Goal: Understand process/instructions: Learn how to perform a task or action

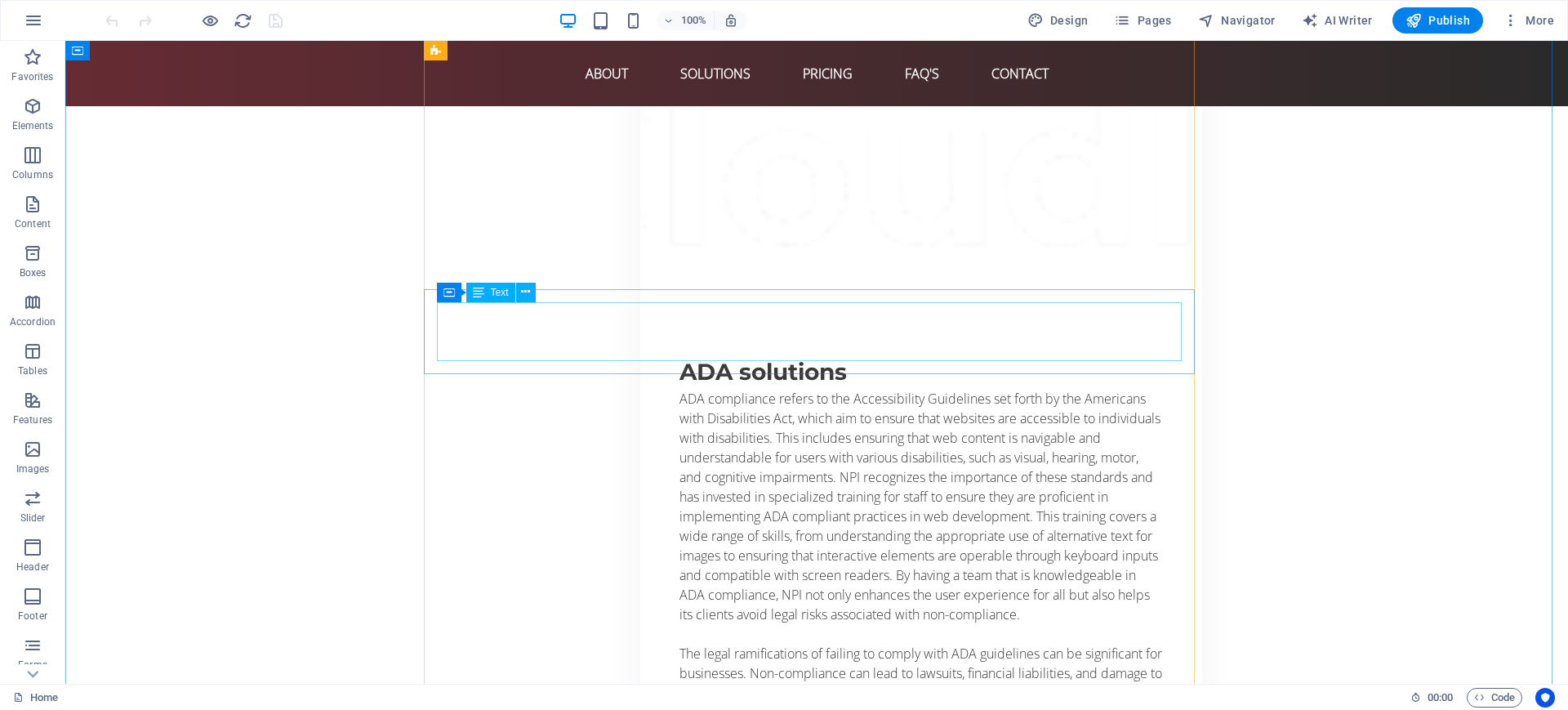
scroll to position [5617, 0]
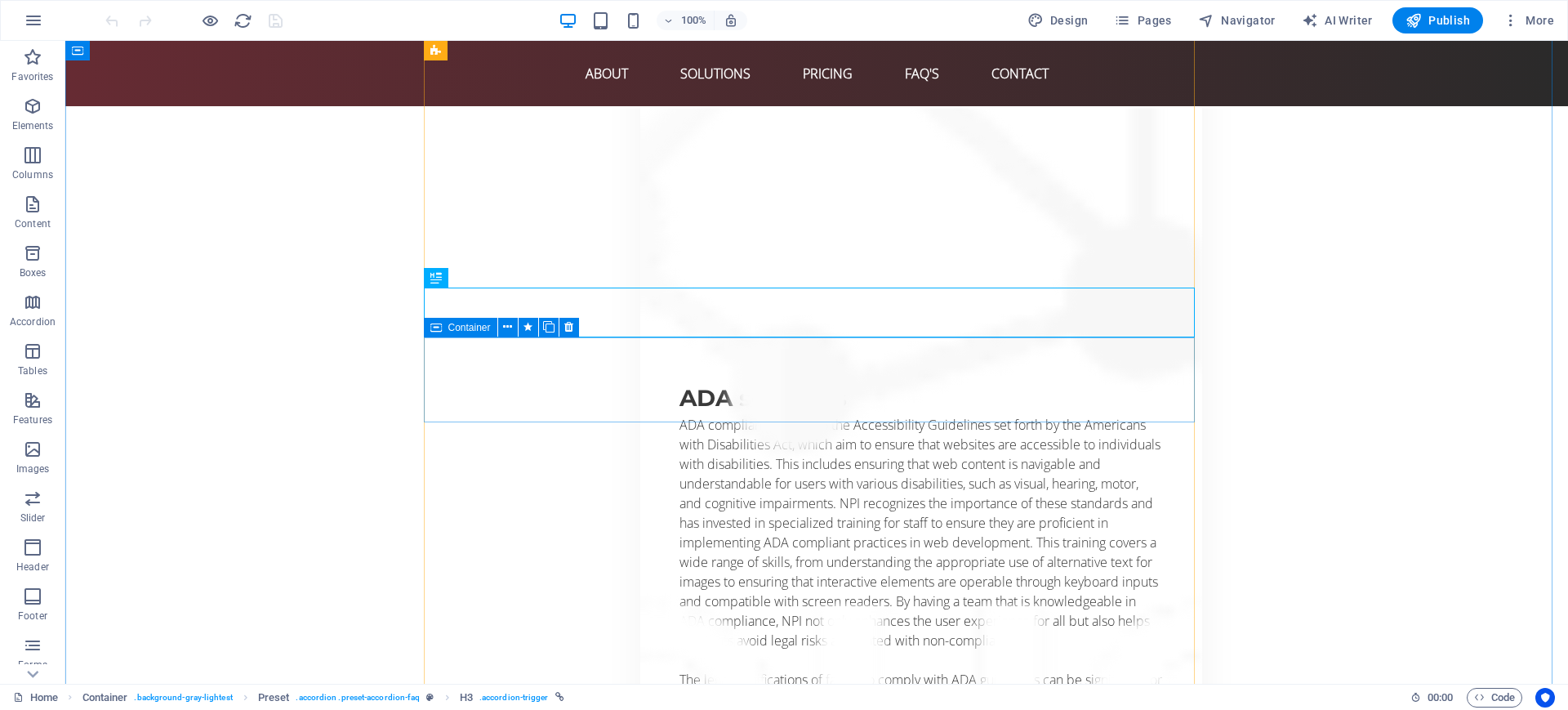
scroll to position [5720, 0]
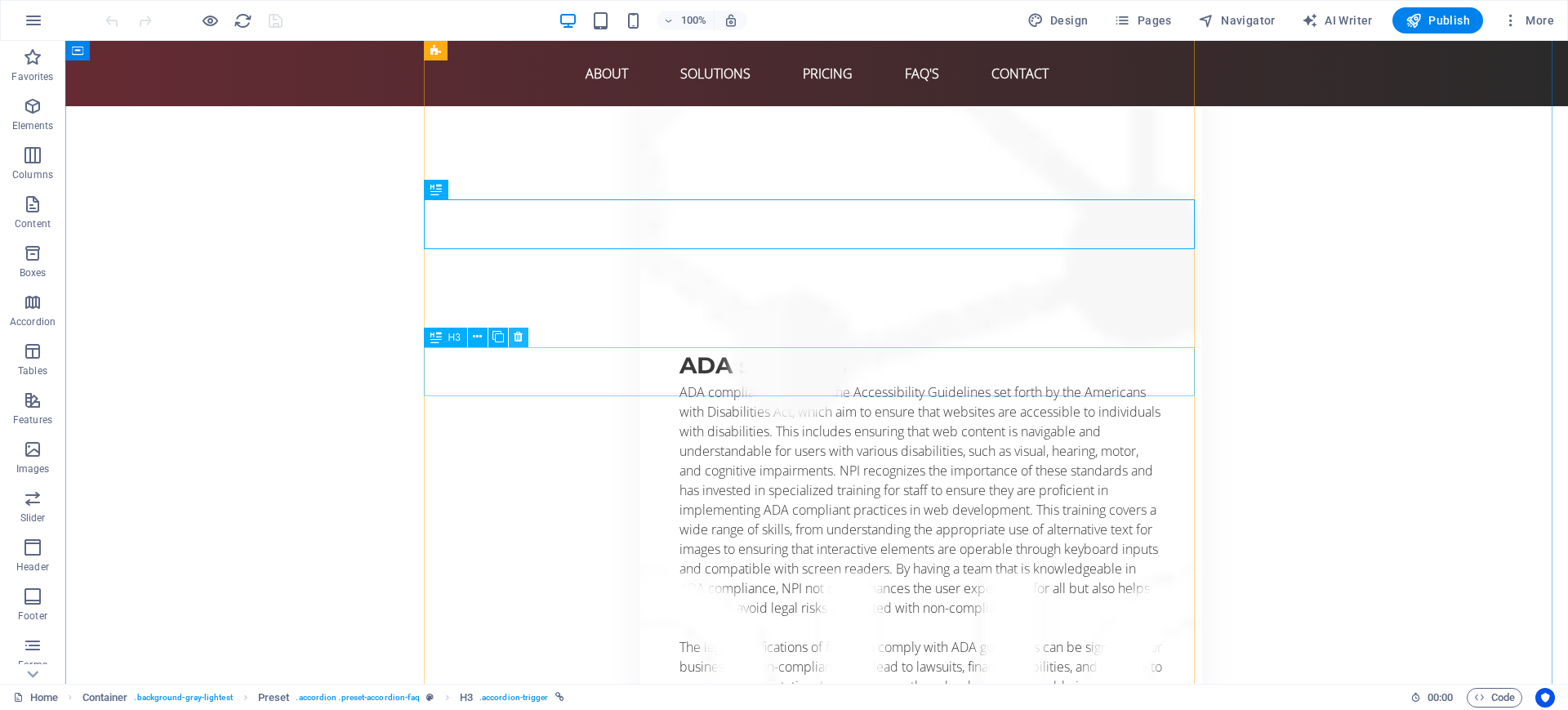
click at [514, 342] on icon at bounding box center [518, 337] width 9 height 17
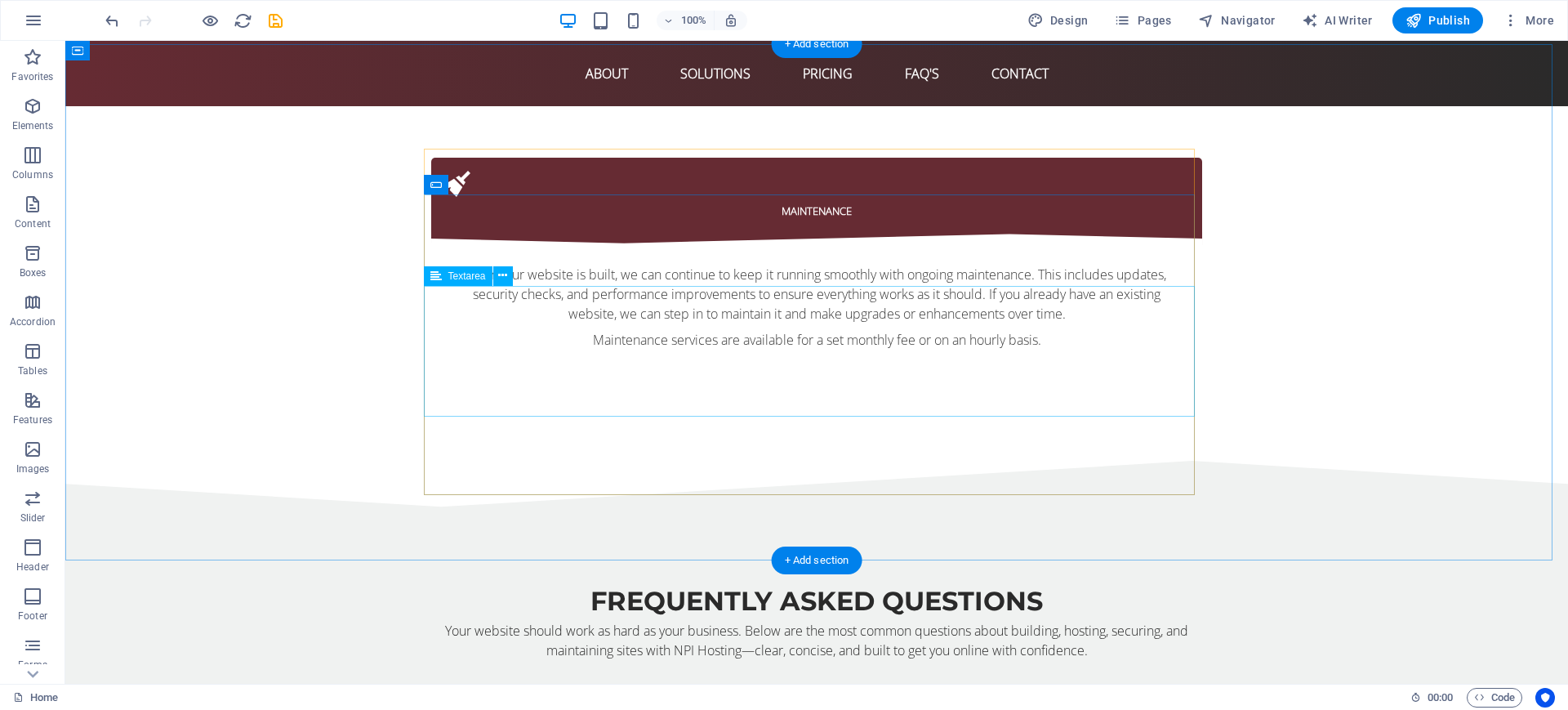
scroll to position [8068, 0]
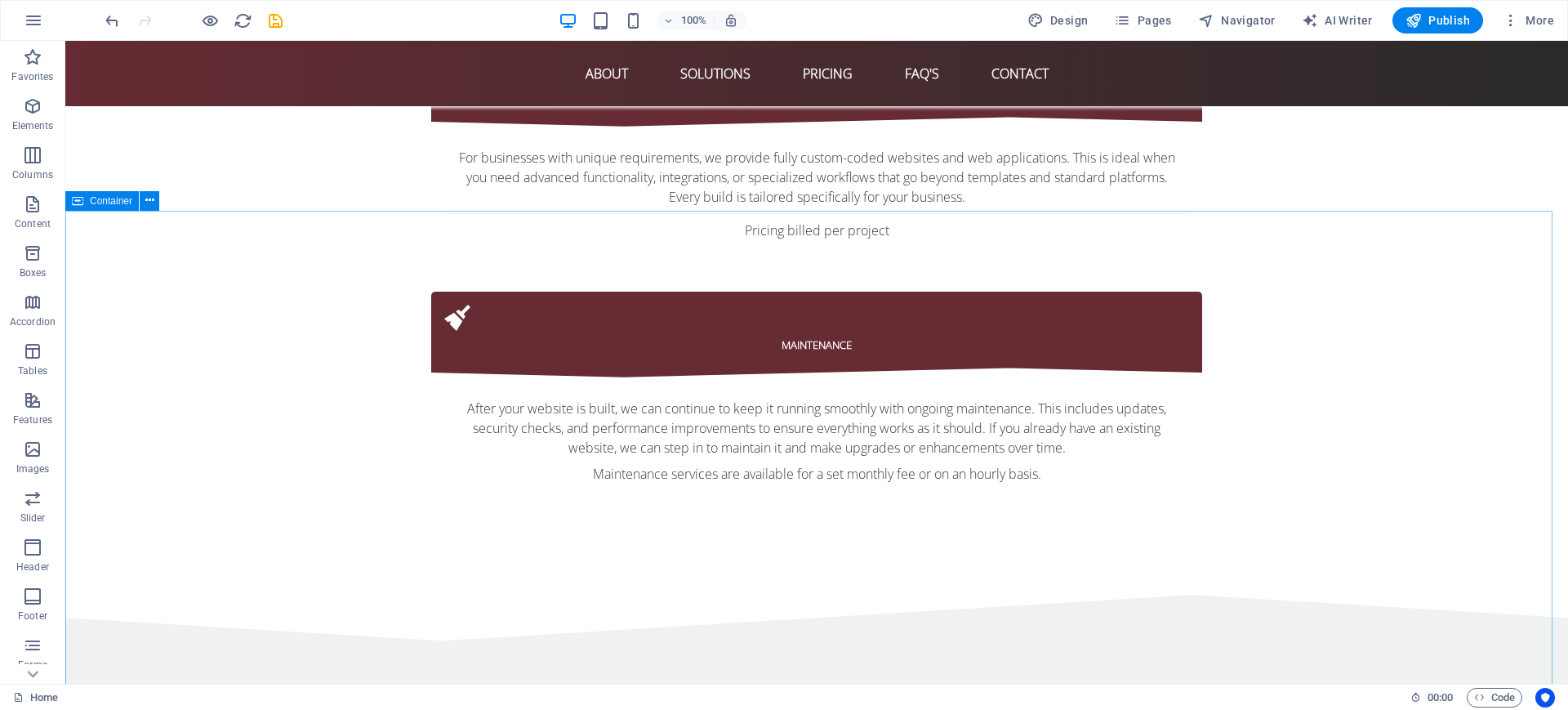
click at [99, 204] on span "Container" at bounding box center [111, 201] width 42 height 10
click at [103, 199] on span "Container" at bounding box center [111, 201] width 42 height 10
click at [151, 199] on icon at bounding box center [150, 201] width 9 height 17
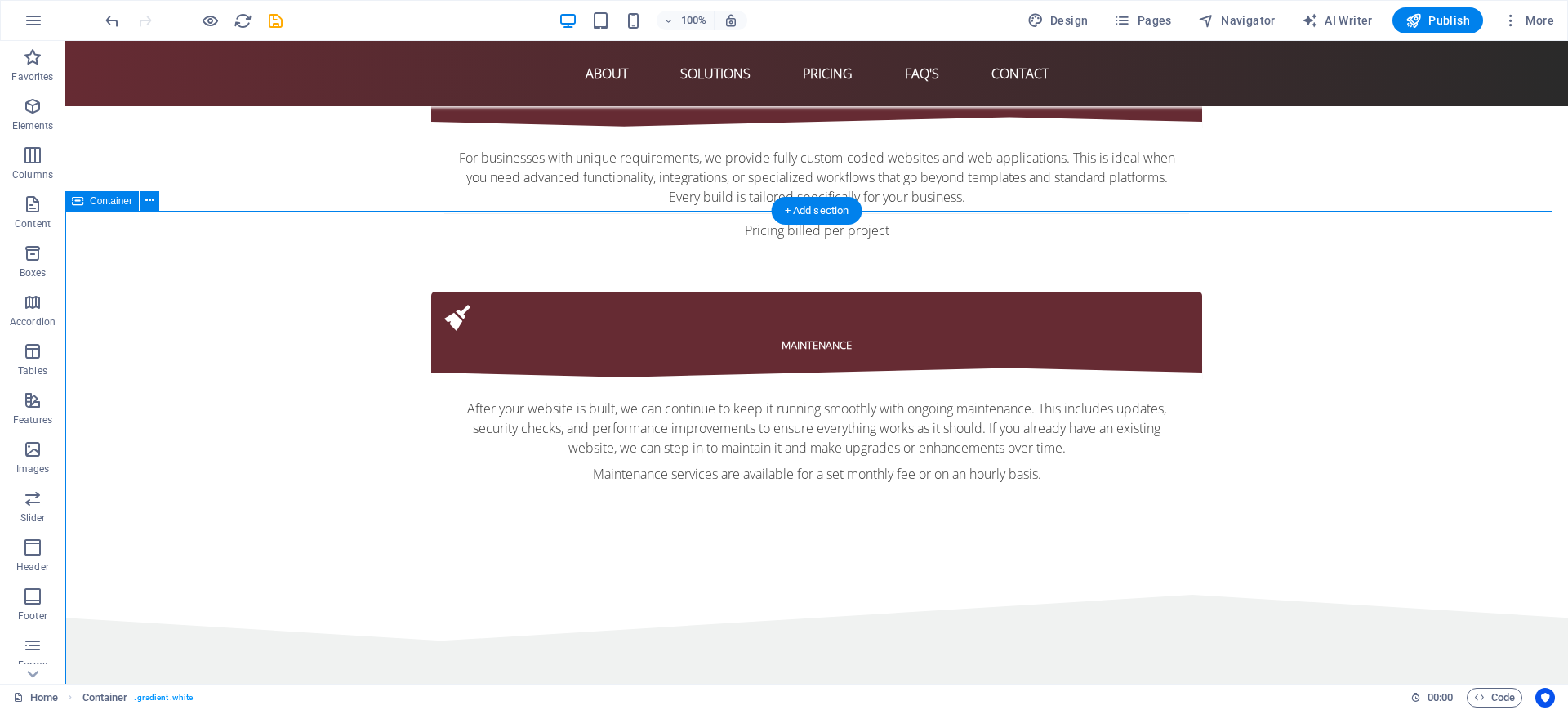
click at [478, 351] on span "Input" at bounding box center [488, 351] width 22 height 10
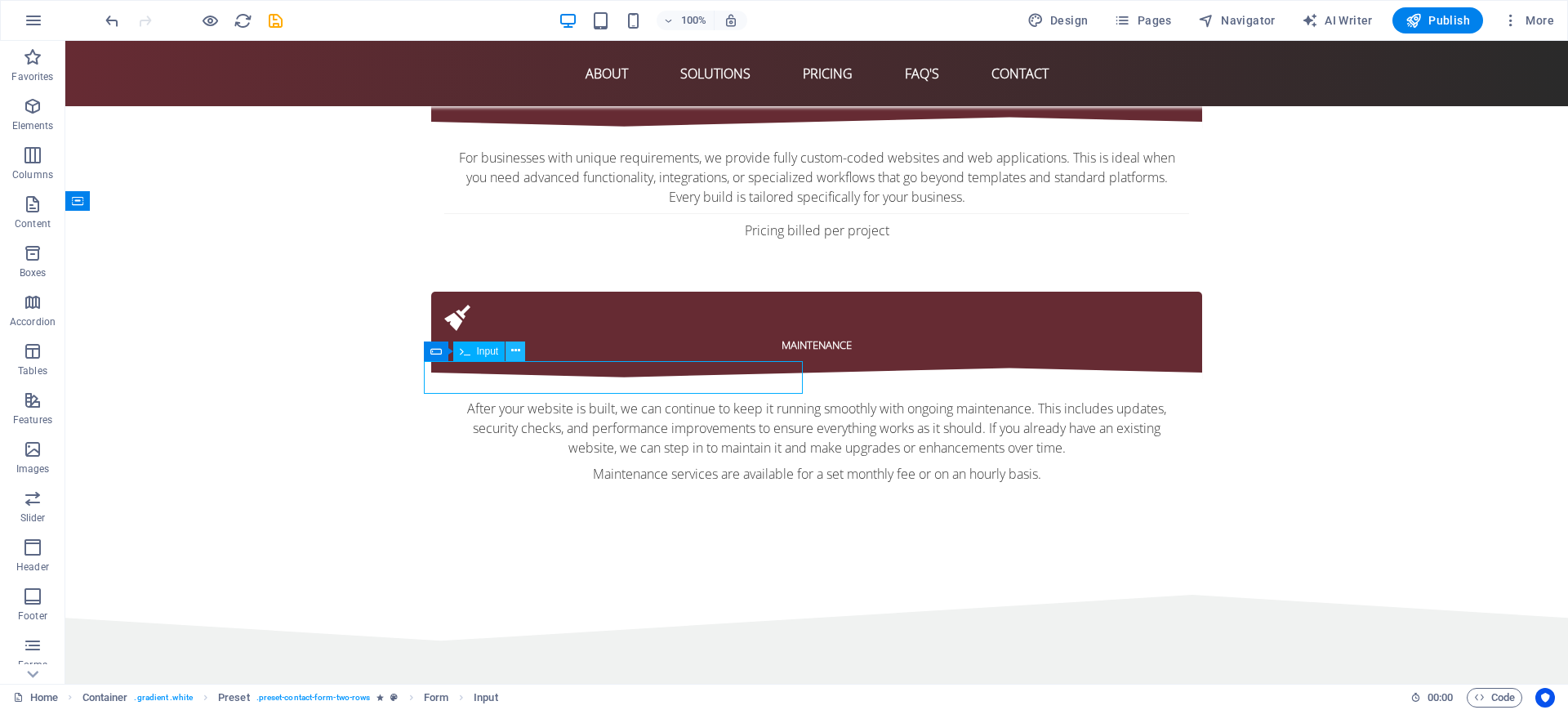
click at [516, 350] on icon at bounding box center [515, 351] width 9 height 17
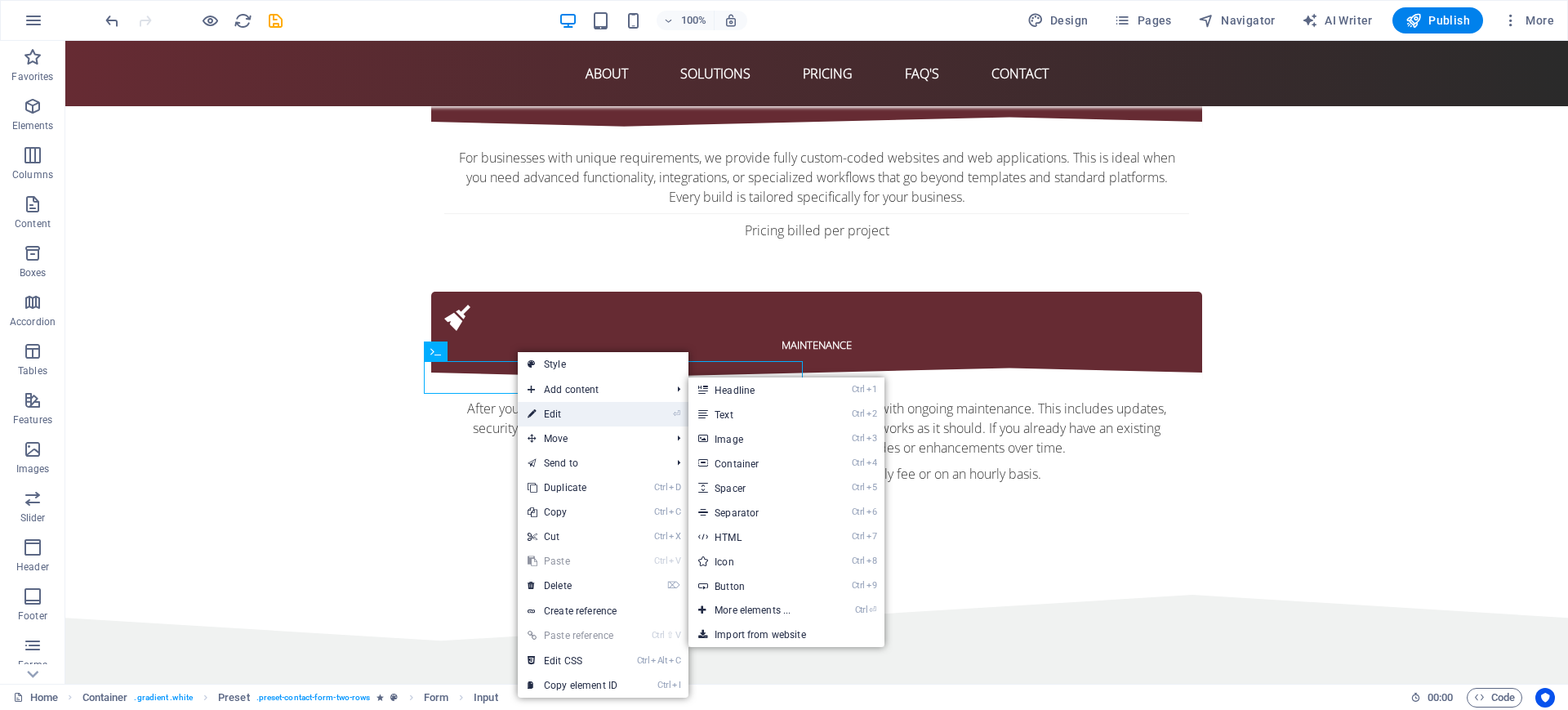
click at [579, 414] on link "⏎ Edit" at bounding box center [572, 414] width 109 height 25
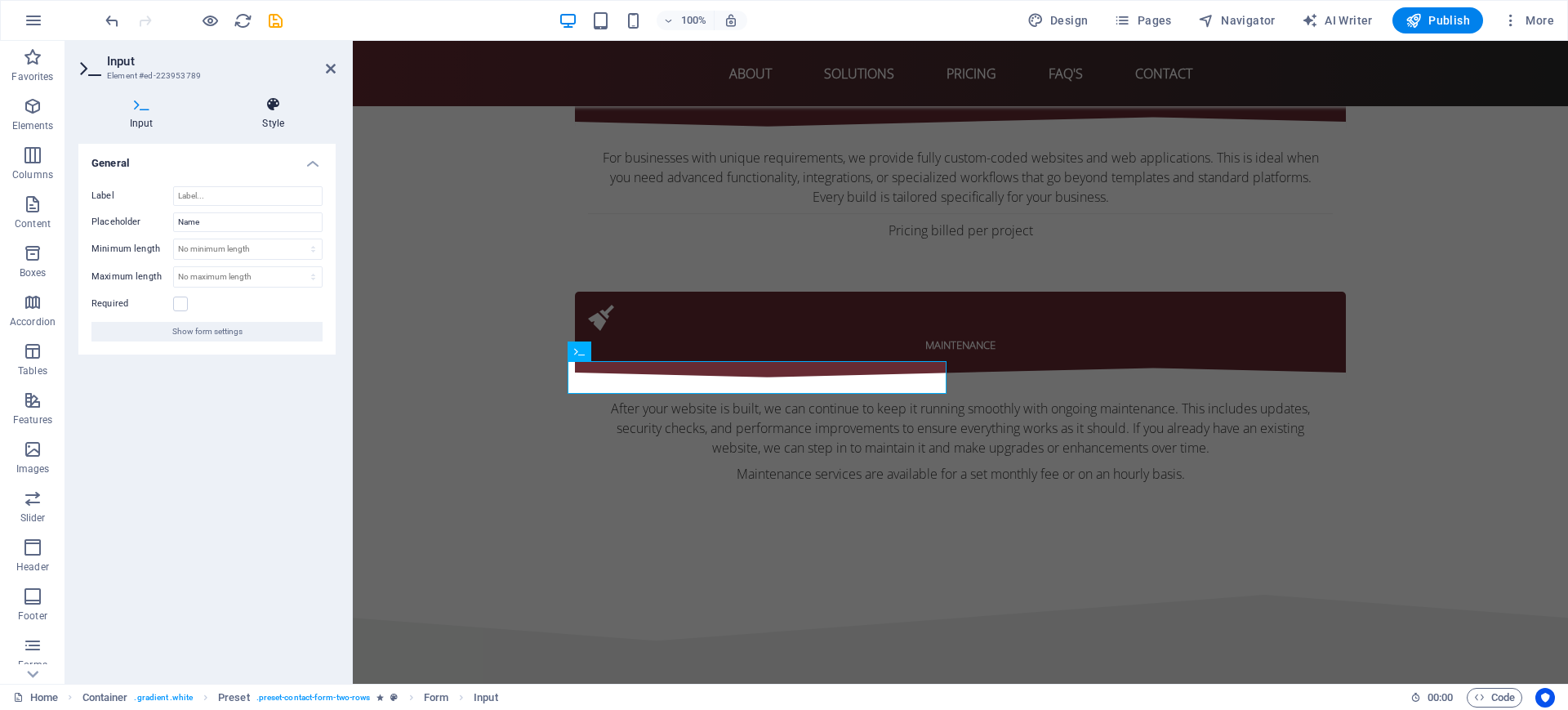
click at [264, 116] on h4 "Style" at bounding box center [274, 113] width 125 height 35
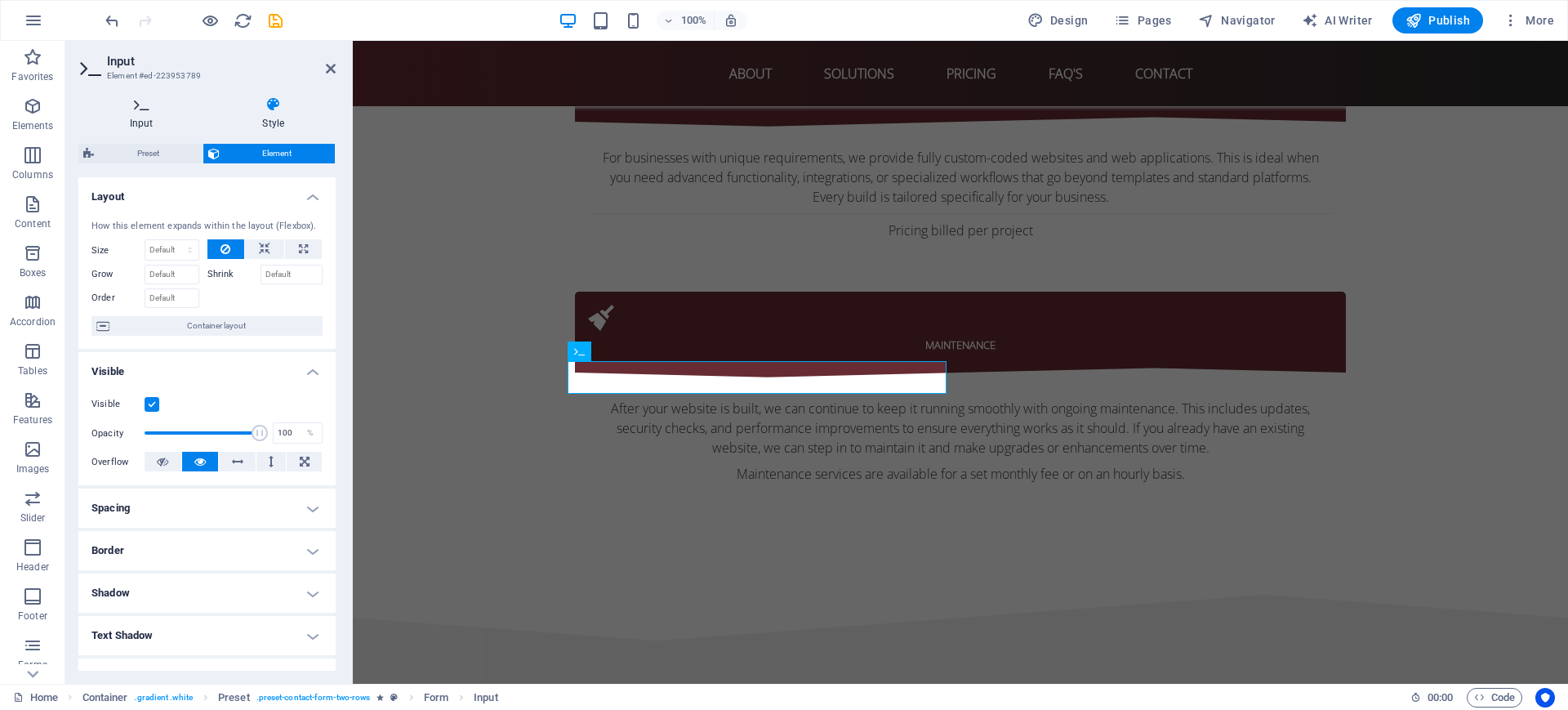
click at [178, 111] on icon at bounding box center [142, 104] width 127 height 16
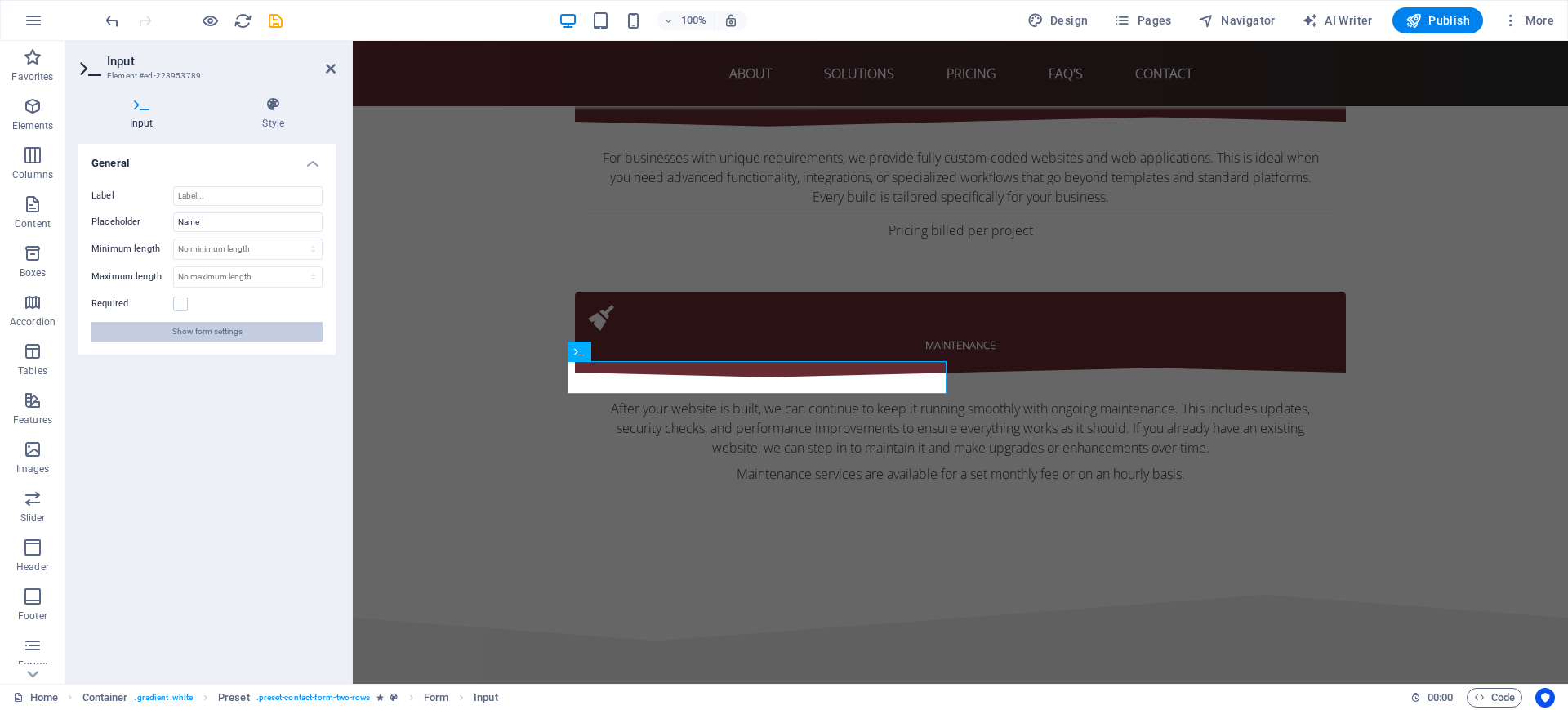
click at [233, 340] on span "Show form settings" at bounding box center [207, 331] width 70 height 19
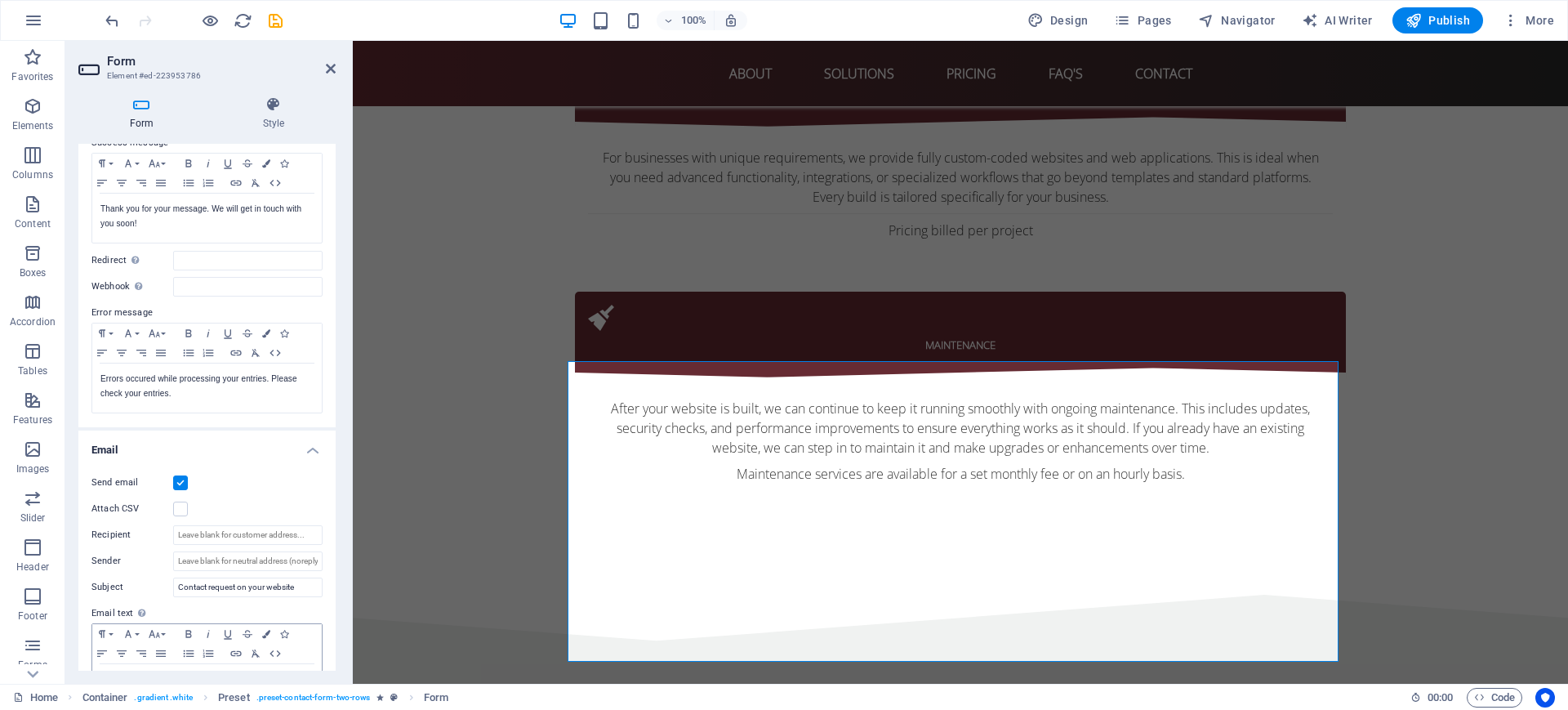
scroll to position [0, 0]
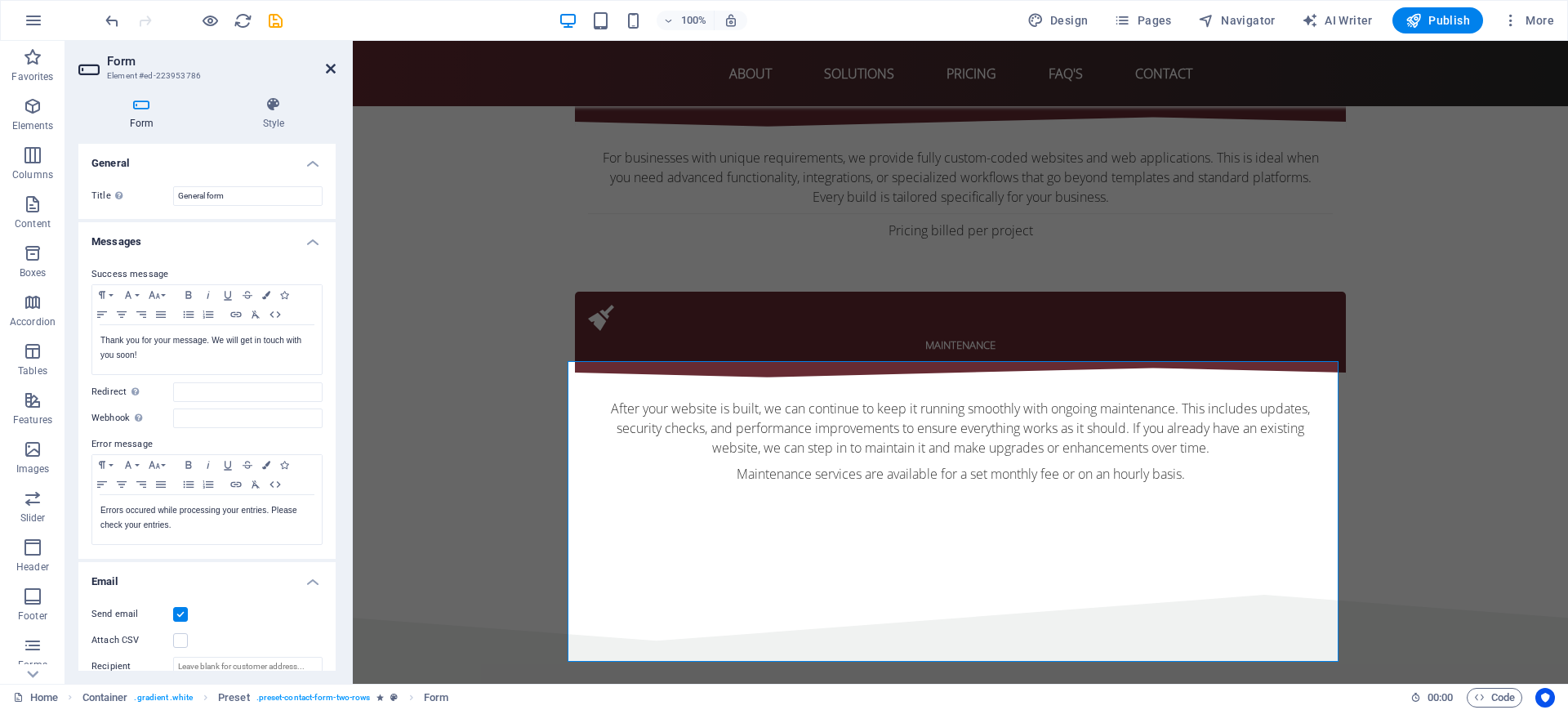
click at [332, 74] on icon at bounding box center [331, 68] width 10 height 13
